Goal: Task Accomplishment & Management: Manage account settings

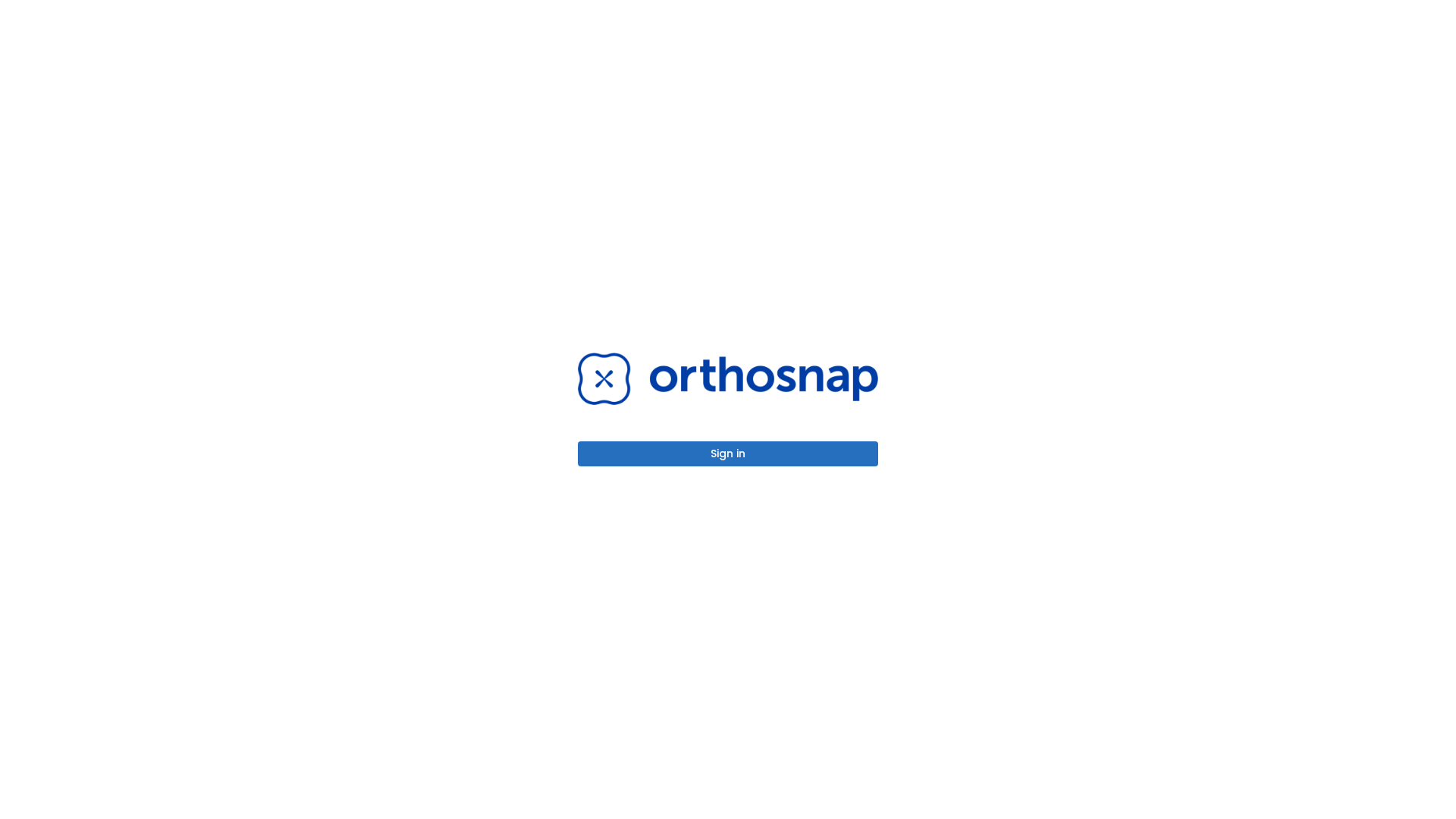
click at [728, 454] on button "Sign in" at bounding box center [727, 454] width 300 height 25
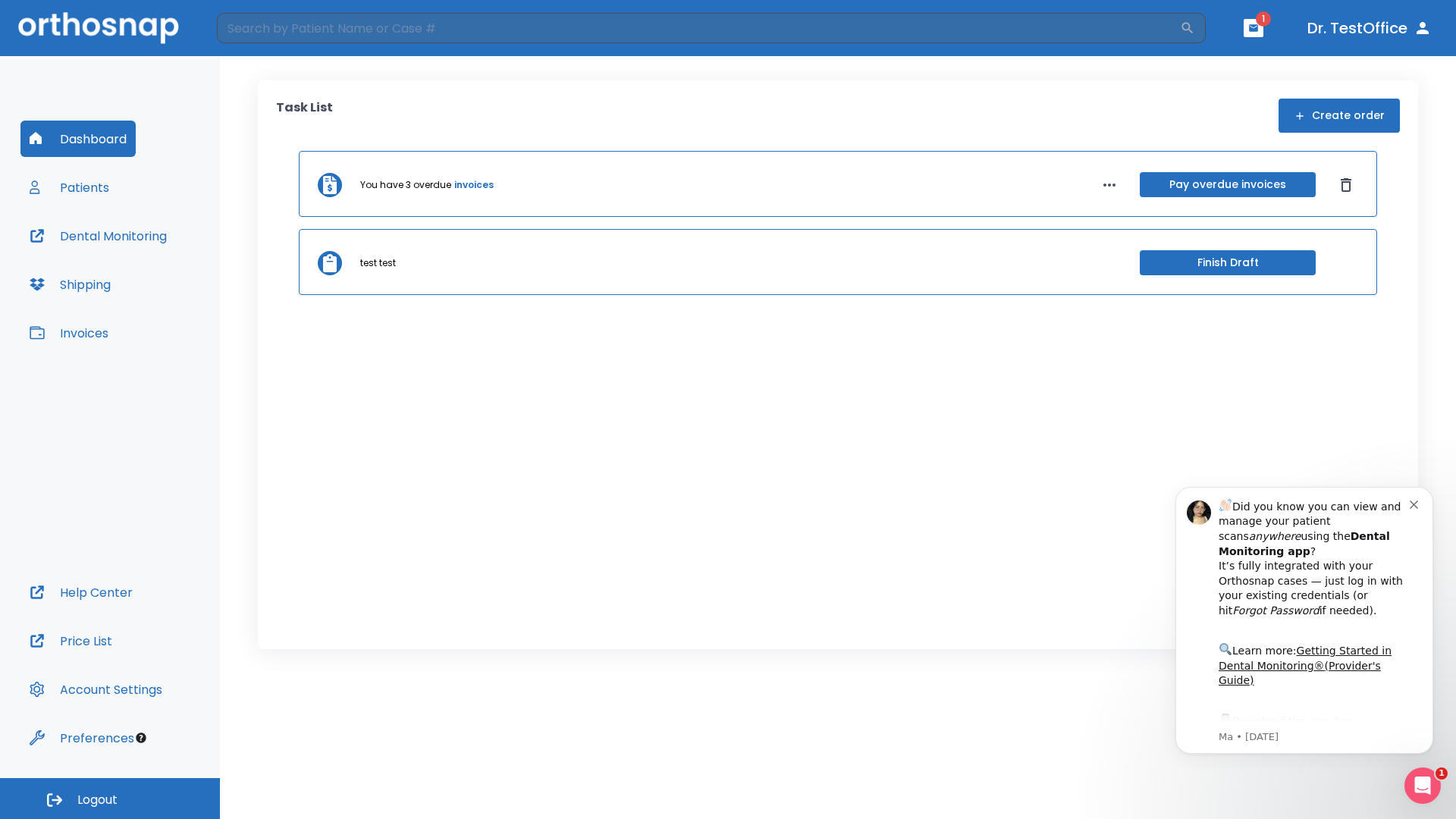
click at [110, 799] on span "Logout" at bounding box center [97, 800] width 40 height 17
